Goal: Find specific page/section: Find specific page/section

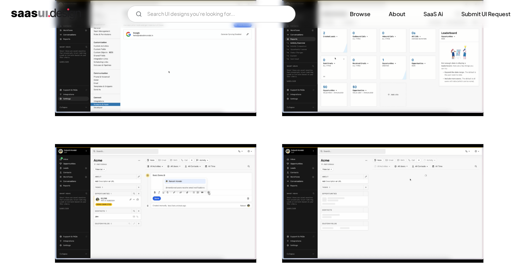
scroll to position [200, 0]
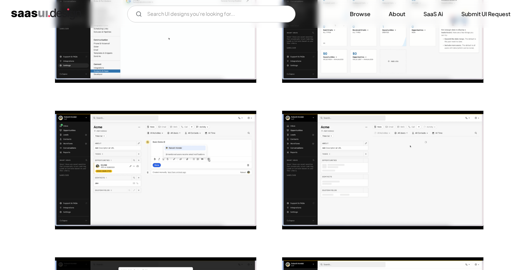
click at [215, 139] on img "open lightbox" at bounding box center [155, 170] width 201 height 118
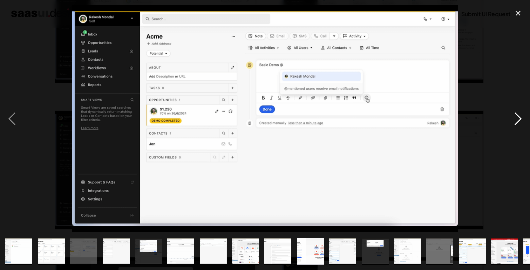
click at [510, 118] on div "next image" at bounding box center [518, 118] width 24 height 227
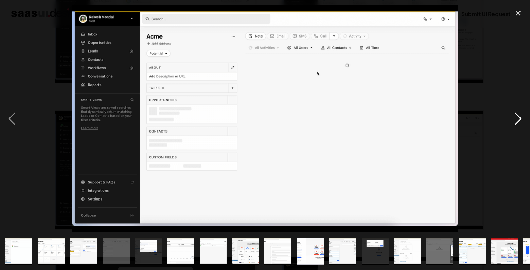
click at [510, 118] on div "next image" at bounding box center [518, 118] width 24 height 227
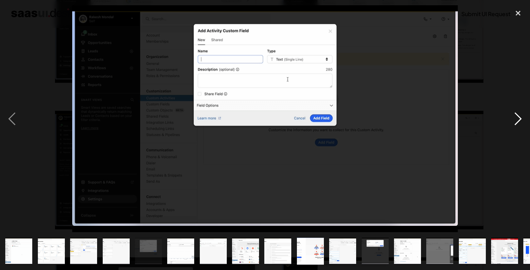
click at [510, 118] on div "next image" at bounding box center [518, 118] width 24 height 227
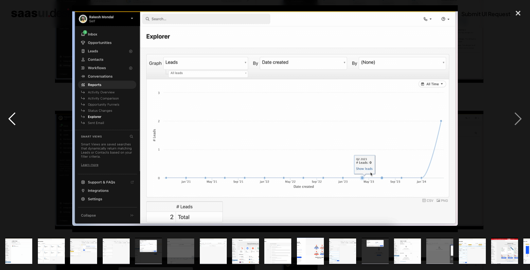
click at [16, 118] on div "previous image" at bounding box center [12, 118] width 24 height 227
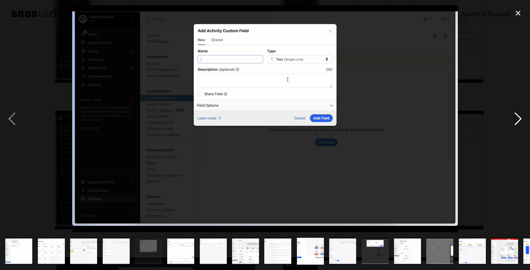
click at [519, 125] on div "next image" at bounding box center [518, 118] width 24 height 227
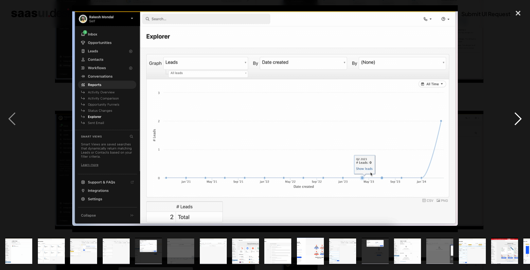
click at [519, 125] on div "next image" at bounding box center [518, 118] width 24 height 227
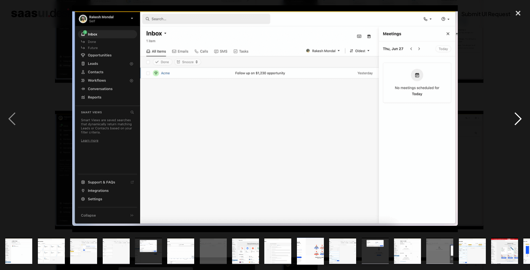
click at [519, 125] on div "next image" at bounding box center [518, 118] width 24 height 227
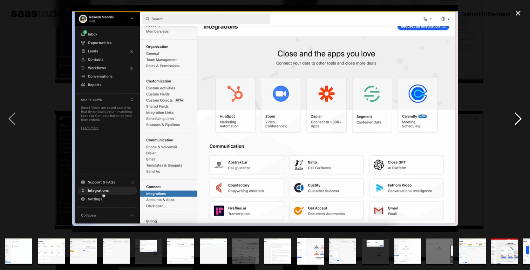
click at [519, 125] on div "next image" at bounding box center [518, 118] width 24 height 227
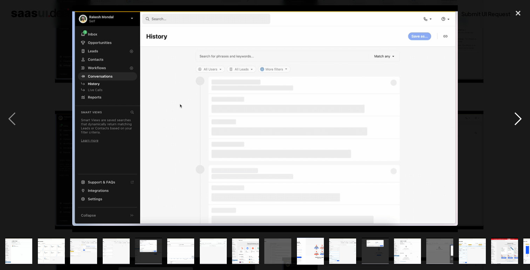
click at [519, 124] on div "next image" at bounding box center [518, 118] width 24 height 227
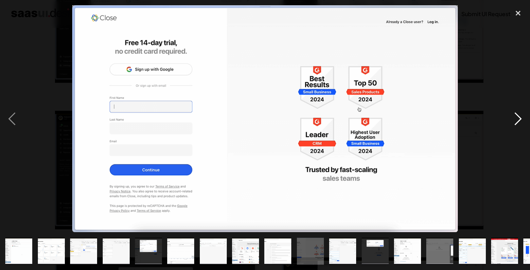
click at [519, 124] on div "next image" at bounding box center [518, 118] width 24 height 227
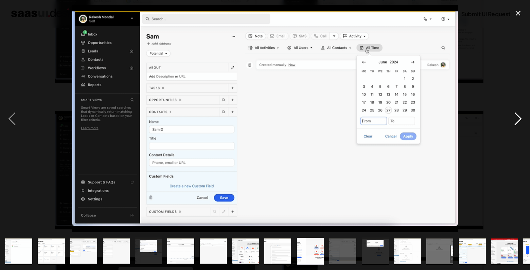
click at [518, 124] on div "next image" at bounding box center [518, 118] width 24 height 227
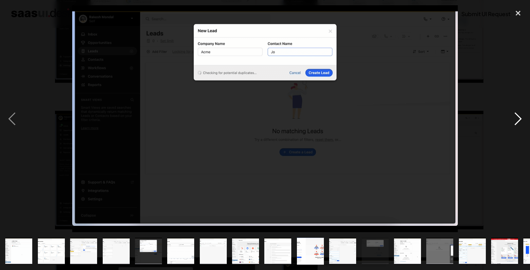
click at [518, 124] on div "next image" at bounding box center [518, 118] width 24 height 227
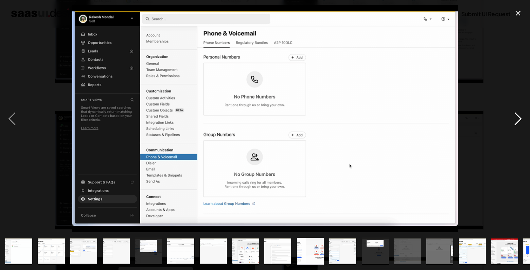
click at [518, 124] on div "next image" at bounding box center [518, 118] width 24 height 227
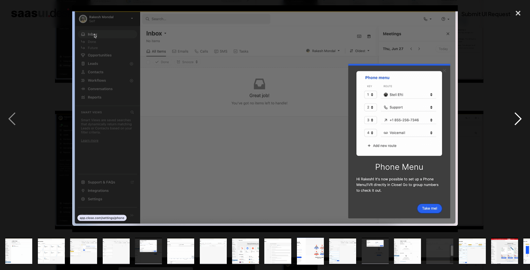
click at [518, 124] on div "next image" at bounding box center [518, 118] width 24 height 227
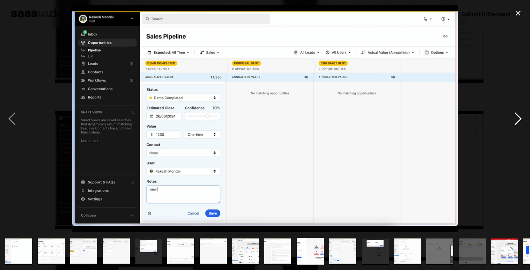
click at [517, 121] on div "next image" at bounding box center [518, 118] width 24 height 227
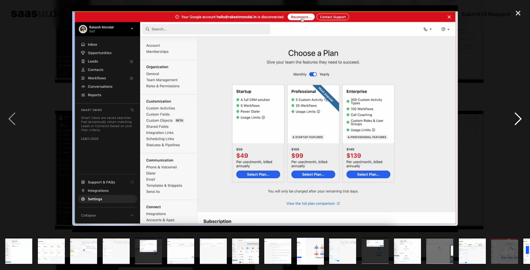
click at [517, 116] on div "next image" at bounding box center [518, 118] width 24 height 227
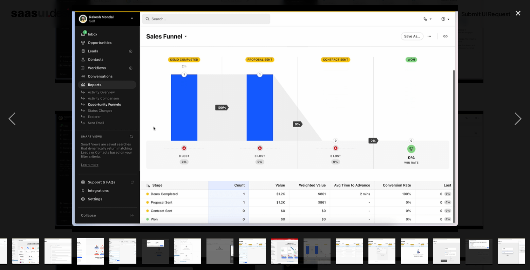
scroll to position [0, 220]
click at [507, 118] on div "next image" at bounding box center [518, 118] width 24 height 227
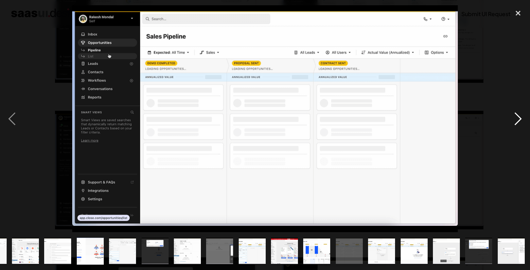
click at [507, 118] on div "next image" at bounding box center [518, 118] width 24 height 227
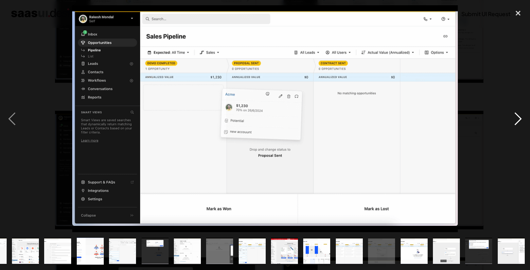
click at [507, 118] on div "next image" at bounding box center [518, 118] width 24 height 227
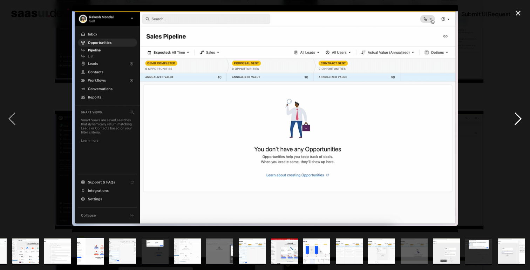
click at [507, 118] on div "next image" at bounding box center [518, 118] width 24 height 227
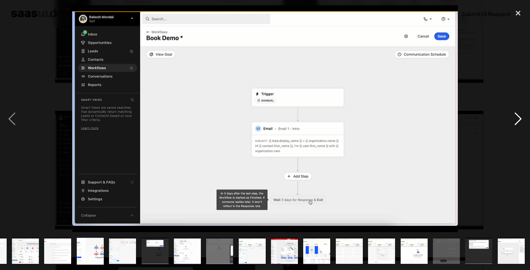
click at [507, 118] on div "next image" at bounding box center [518, 118] width 24 height 227
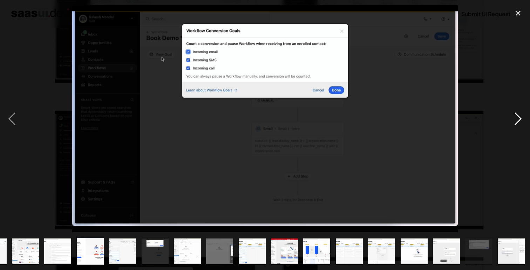
click at [507, 118] on div "next image" at bounding box center [518, 118] width 24 height 227
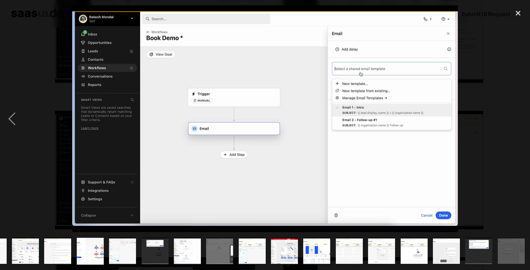
click at [506, 118] on div "next image" at bounding box center [518, 118] width 24 height 227
click at [509, 118] on div "next image" at bounding box center [518, 118] width 24 height 227
click at [516, 12] on div "close lightbox" at bounding box center [518, 12] width 24 height 15
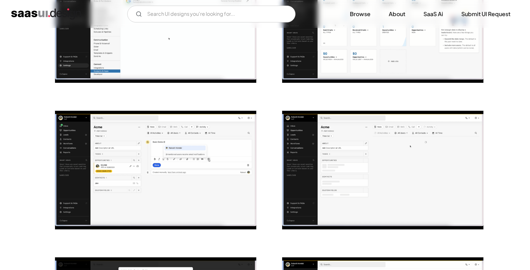
scroll to position [0, 0]
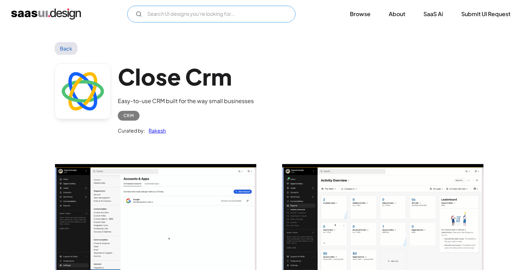
click at [179, 18] on input "Email Form" at bounding box center [211, 14] width 168 height 17
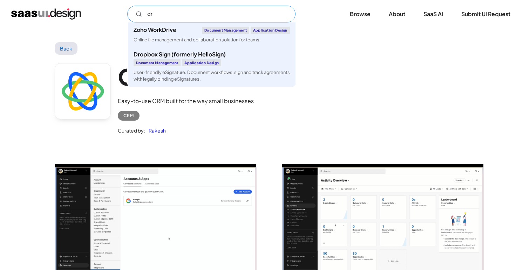
type input "d"
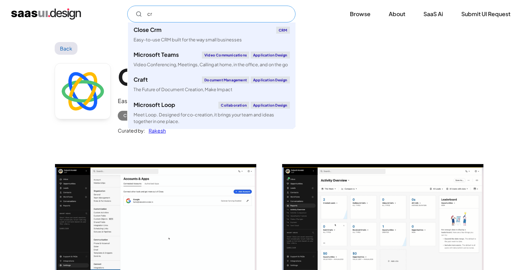
type input "crm"
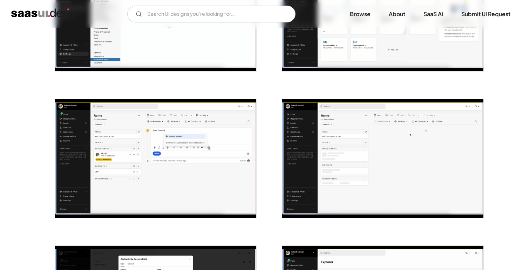
scroll to position [80, 0]
